Goal: Go to known website: Access a specific website the user already knows

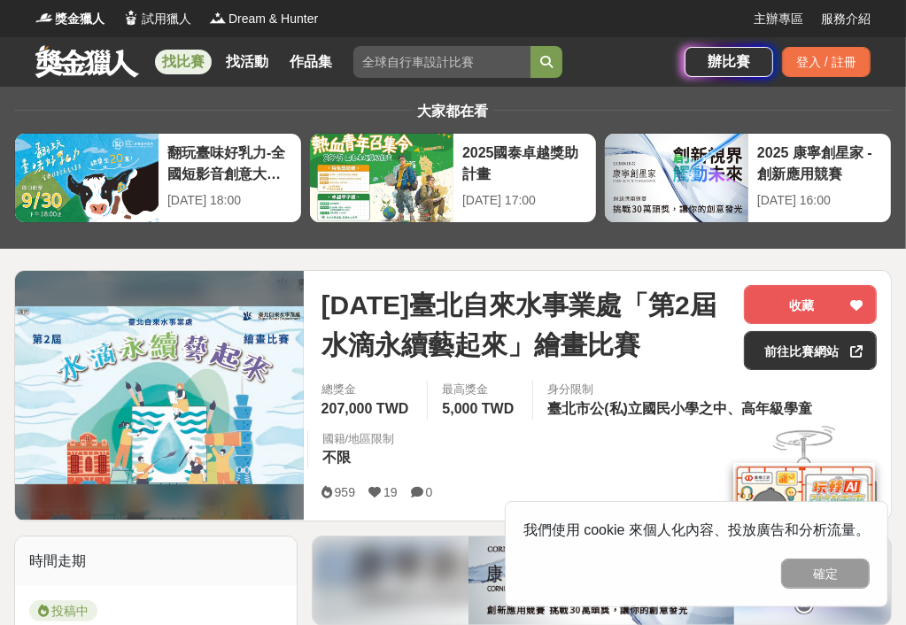
click at [220, 406] on img at bounding box center [159, 395] width 289 height 178
click at [216, 329] on img at bounding box center [159, 395] width 289 height 178
click at [813, 360] on link "前往比賽網站" at bounding box center [810, 350] width 133 height 39
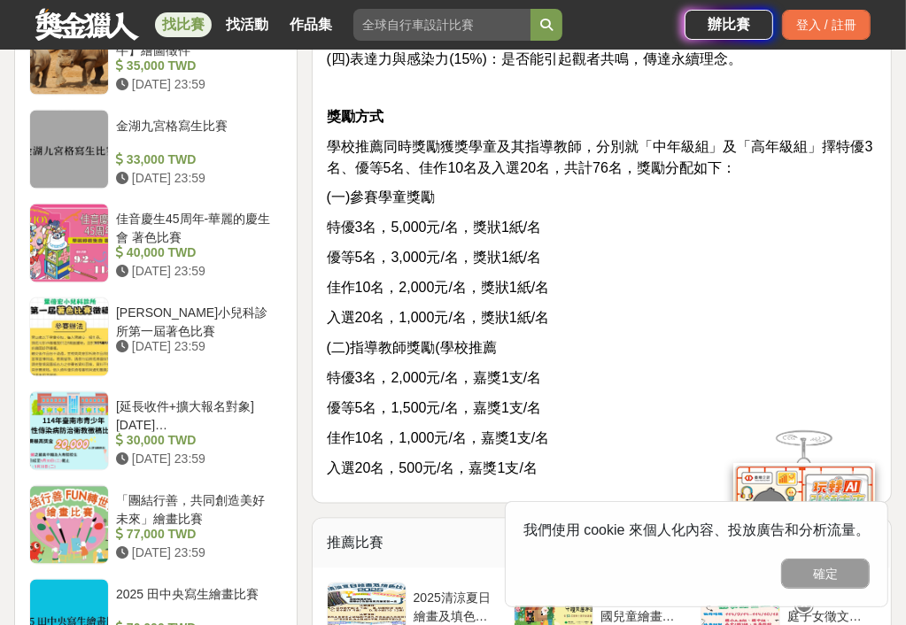
scroll to position [2112, 0]
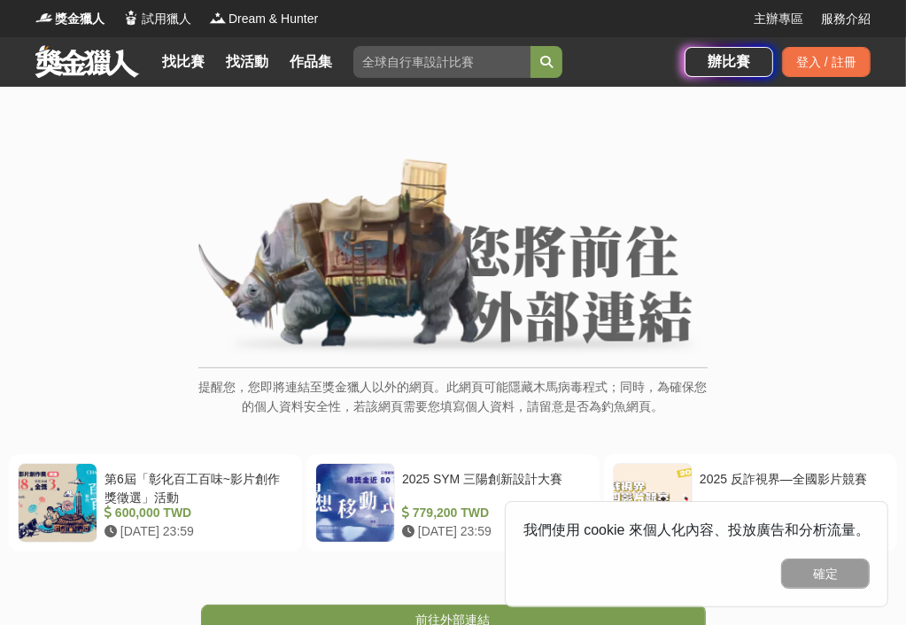
scroll to position [489, 0]
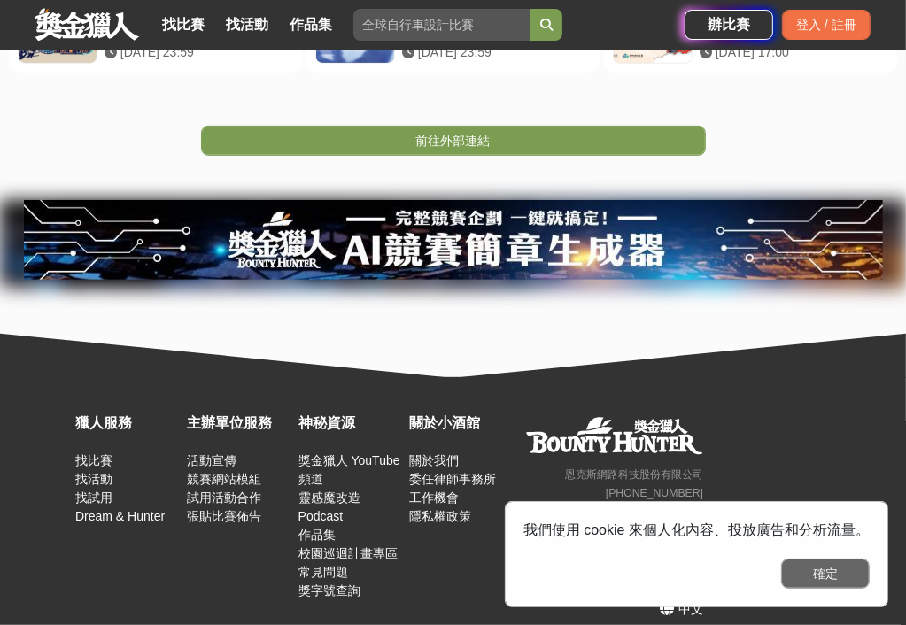
click at [843, 582] on button "確定" at bounding box center [825, 574] width 89 height 30
